Goal: Communication & Community: Connect with others

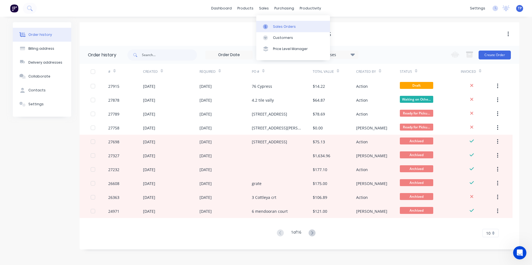
click at [279, 28] on div "Sales Orders" at bounding box center [284, 26] width 23 height 5
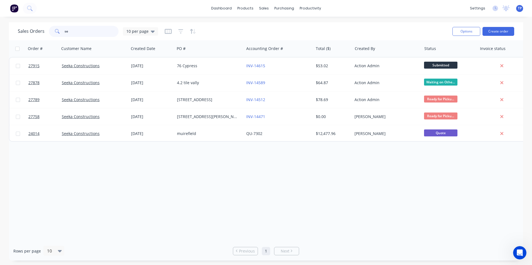
type input "s"
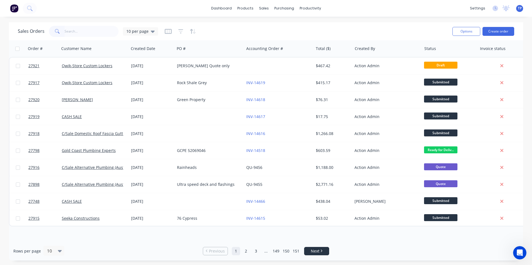
click at [314, 253] on span "Next" at bounding box center [315, 252] width 9 height 6
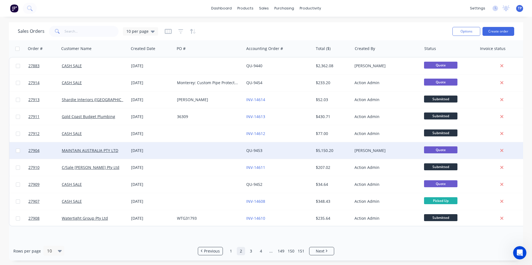
click at [122, 147] on div "MAINTAIN AUSTRALIA PTY LTD" at bounding box center [94, 150] width 69 height 17
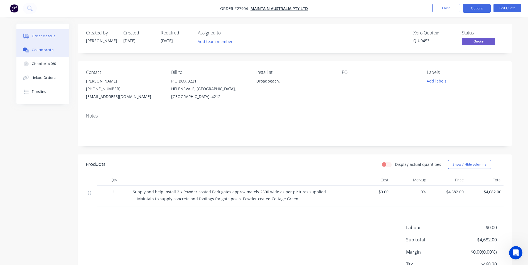
click at [38, 50] on div "Collaborate" at bounding box center [43, 50] width 22 height 5
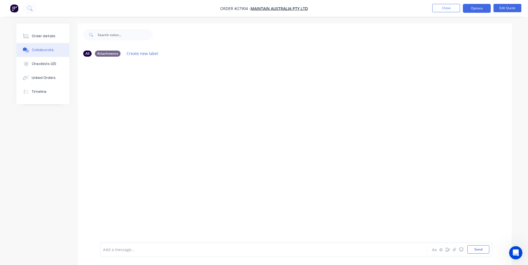
click at [38, 50] on div "Collaborate" at bounding box center [43, 50] width 22 height 5
click at [454, 249] on icon "button" at bounding box center [453, 250] width 3 height 4
click at [455, 249] on icon "button" at bounding box center [453, 250] width 3 height 4
click at [477, 250] on button "Send" at bounding box center [478, 250] width 22 height 8
click at [437, 7] on button "Close" at bounding box center [446, 8] width 28 height 8
